Goal: Find specific page/section: Find specific page/section

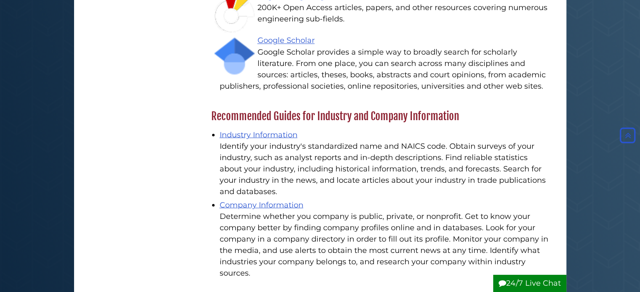
scroll to position [1547, 0]
click at [258, 201] on link "Company Information" at bounding box center [262, 205] width 84 height 9
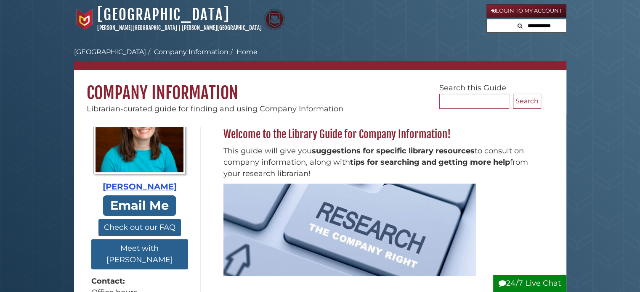
scroll to position [313, 0]
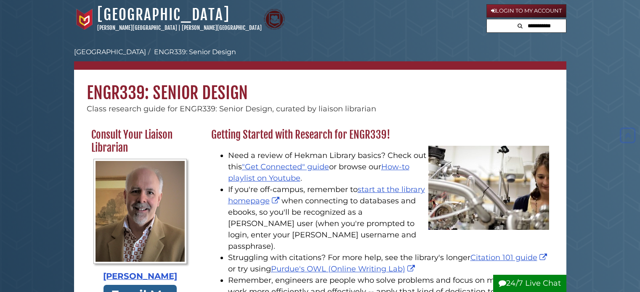
scroll to position [1521, 0]
